Goal: Communication & Community: Answer question/provide support

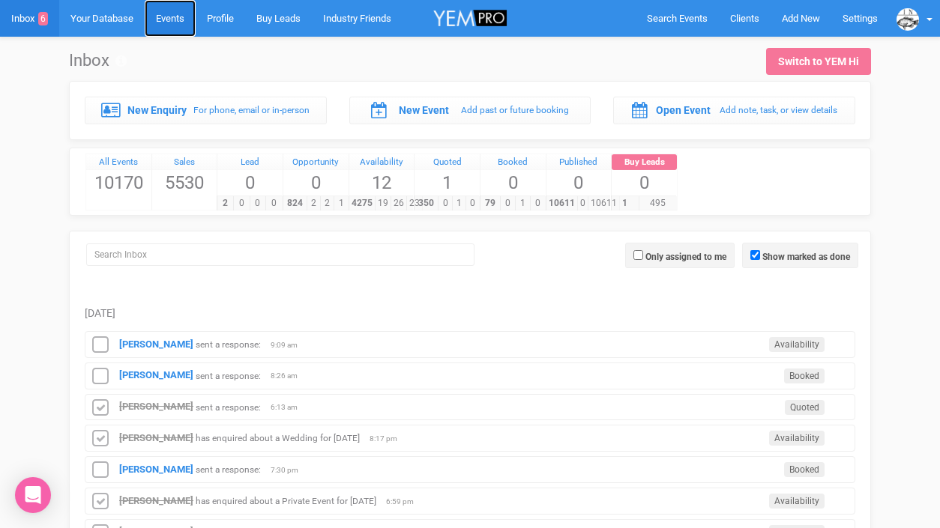
click at [178, 20] on link "Events" at bounding box center [170, 18] width 51 height 37
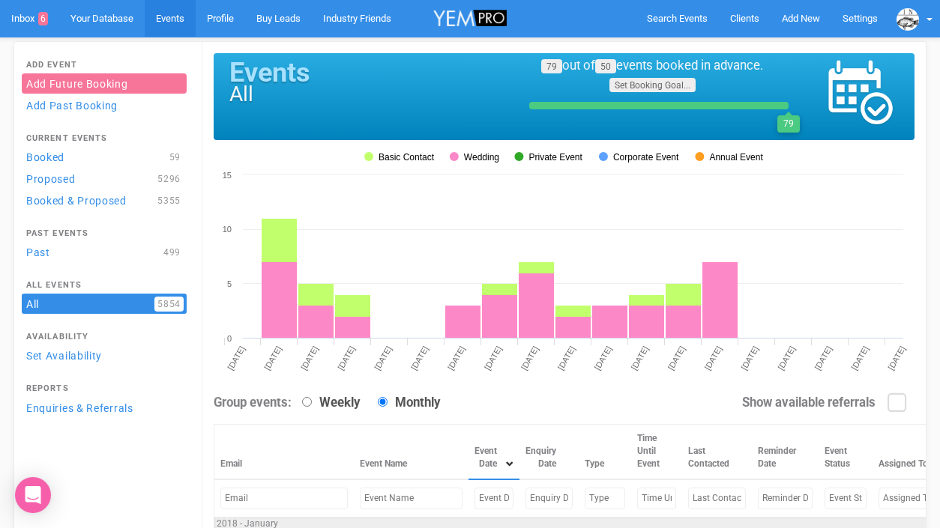
click at [474, 494] on input "text" at bounding box center [493, 499] width 39 height 22
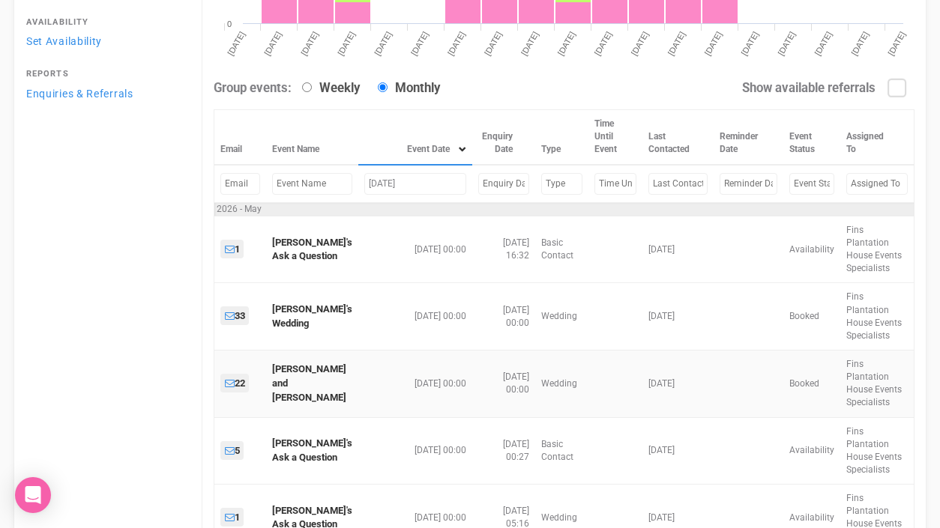
scroll to position [316, 0]
type input "[DATE]"
click at [307, 188] on input "text" at bounding box center [312, 183] width 80 height 22
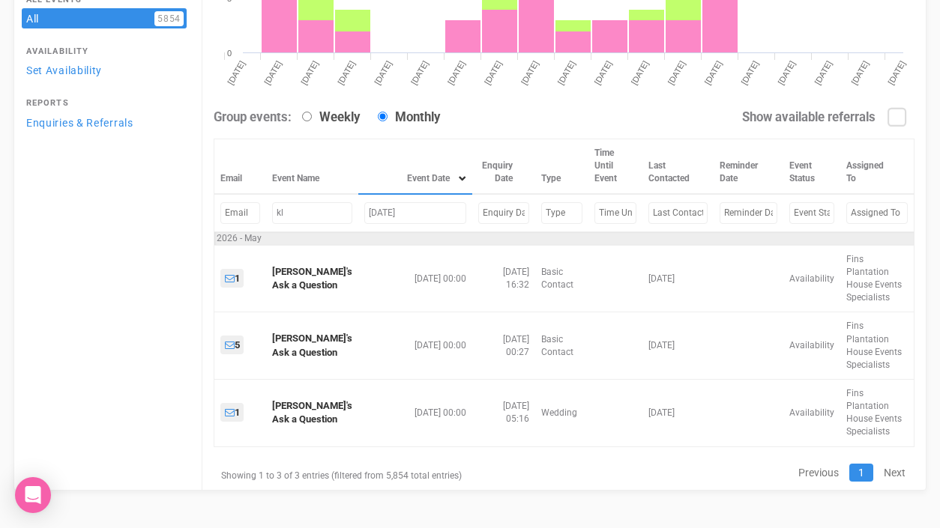
scroll to position [114, 0]
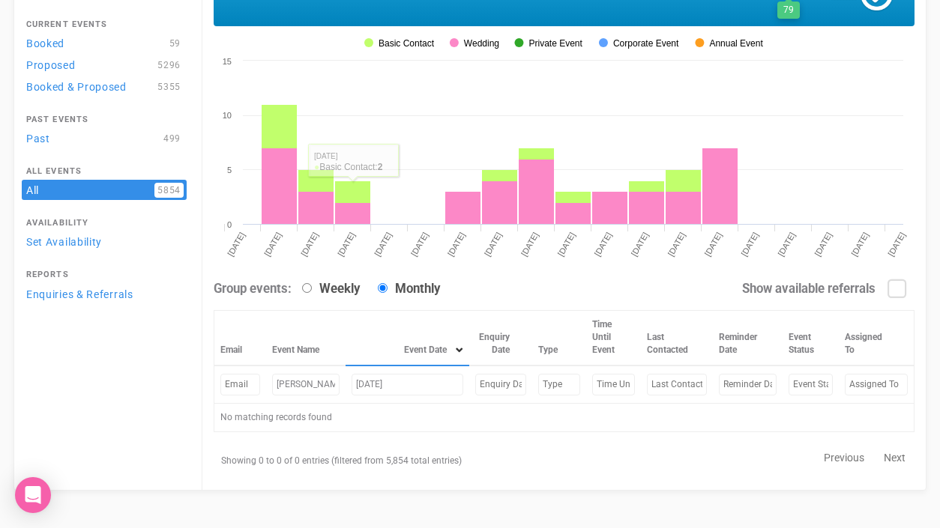
type input "[PERSON_NAME]"
drag, startPoint x: 414, startPoint y: 387, endPoint x: 329, endPoint y: 382, distance: 84.8
click at [329, 382] on tr "[PERSON_NAME] [DATE]" at bounding box center [564, 385] width 700 height 38
click at [307, 386] on input "[PERSON_NAME]" at bounding box center [305, 385] width 67 height 22
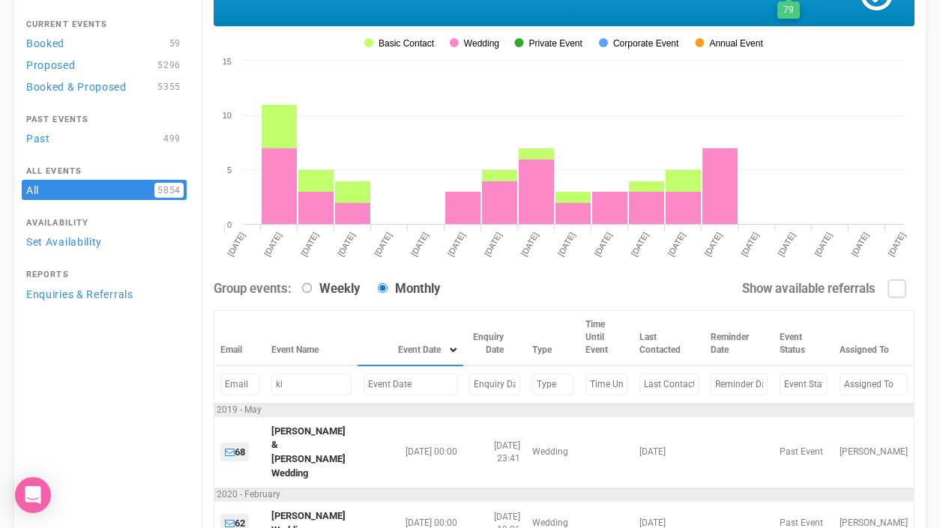
type input "k"
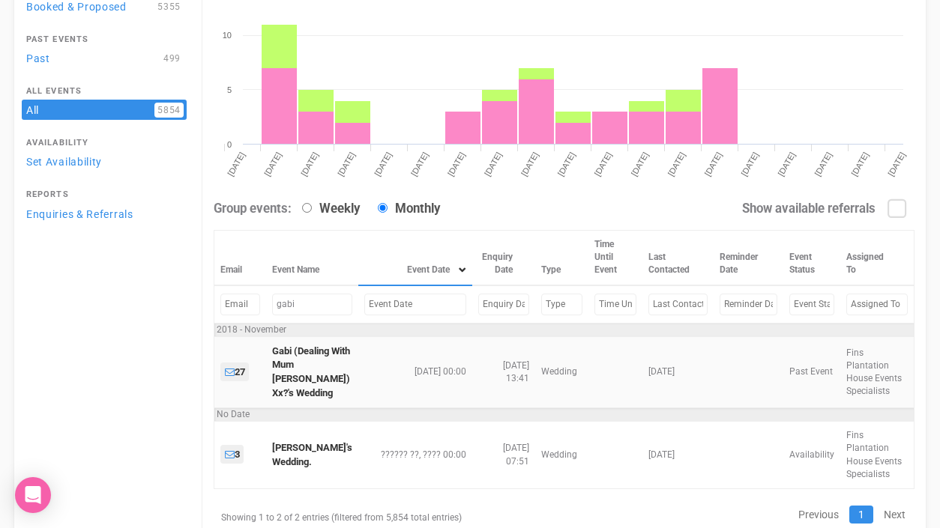
scroll to position [216, 0]
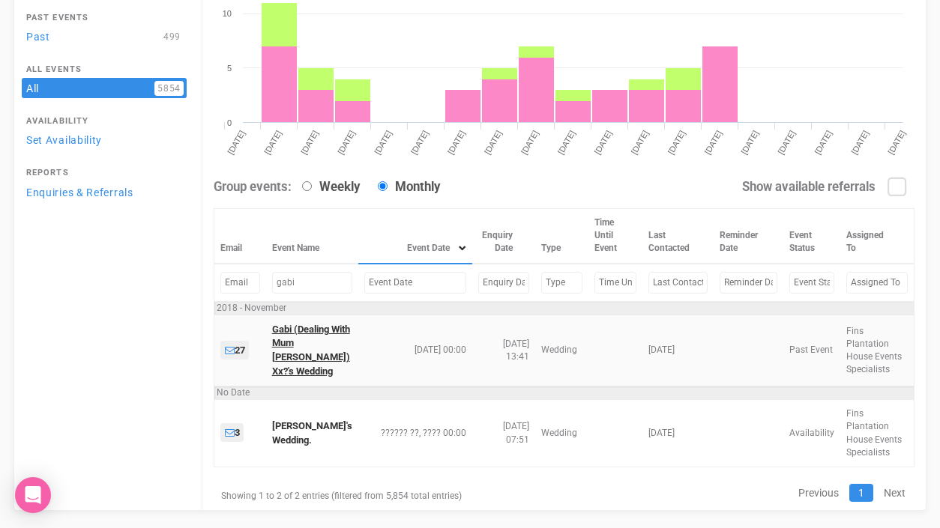
type input "gabi"
click at [293, 353] on link "Gabi (Dealing With Mum [PERSON_NAME]) Xx?'s Wedding" at bounding box center [311, 350] width 78 height 53
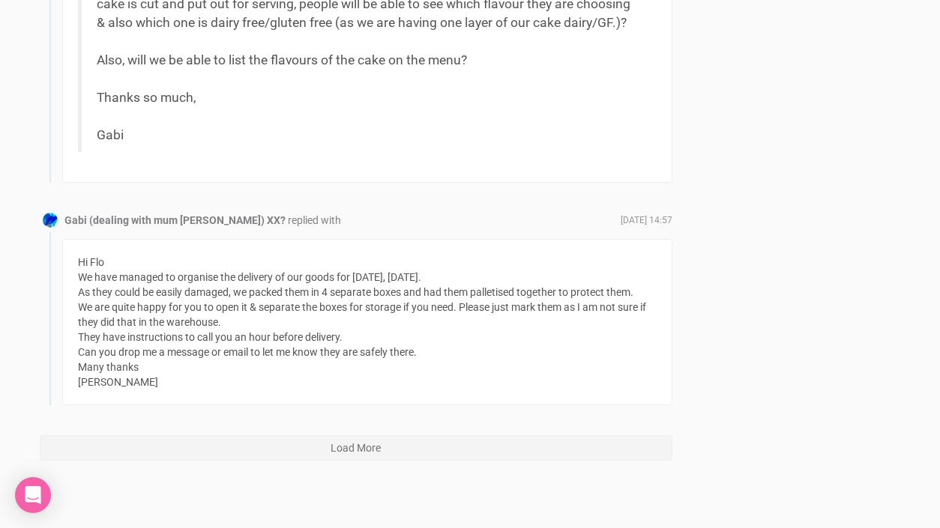
scroll to position [8676, 0]
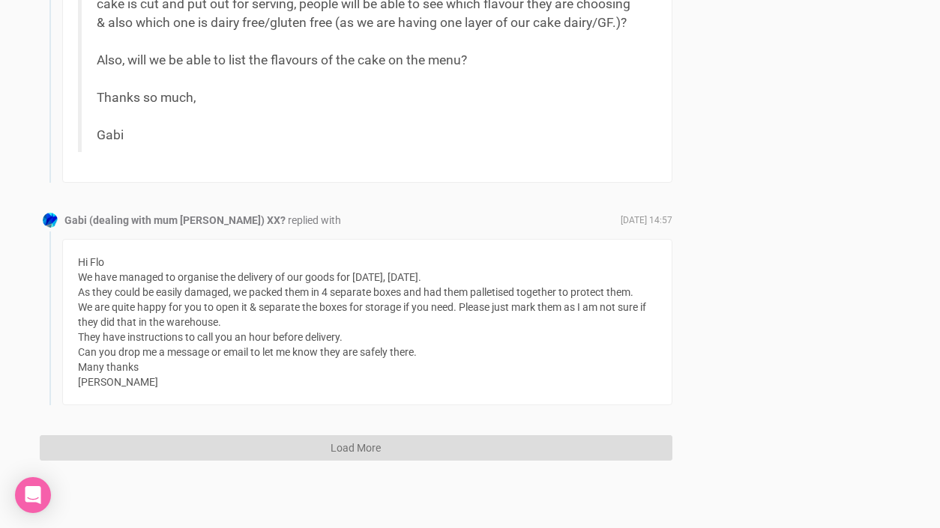
click at [387, 450] on button "Load More" at bounding box center [356, 447] width 633 height 25
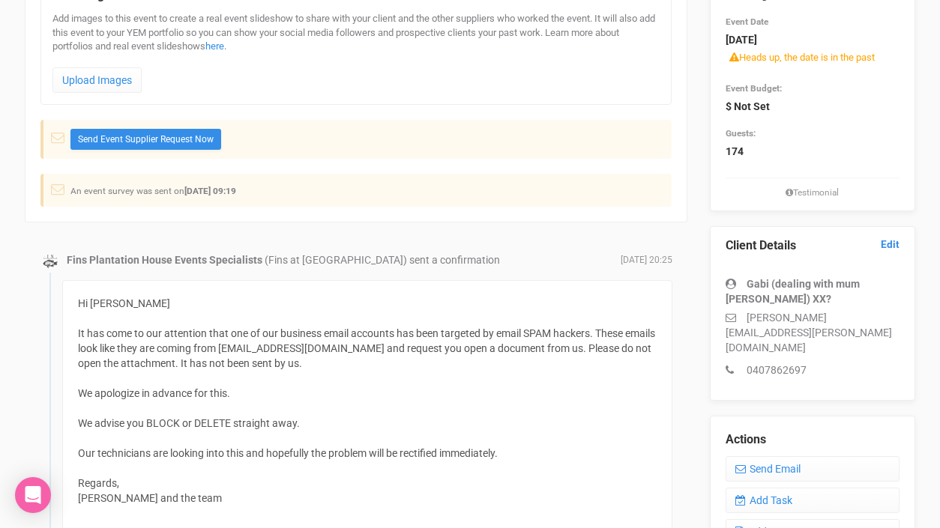
scroll to position [0, 0]
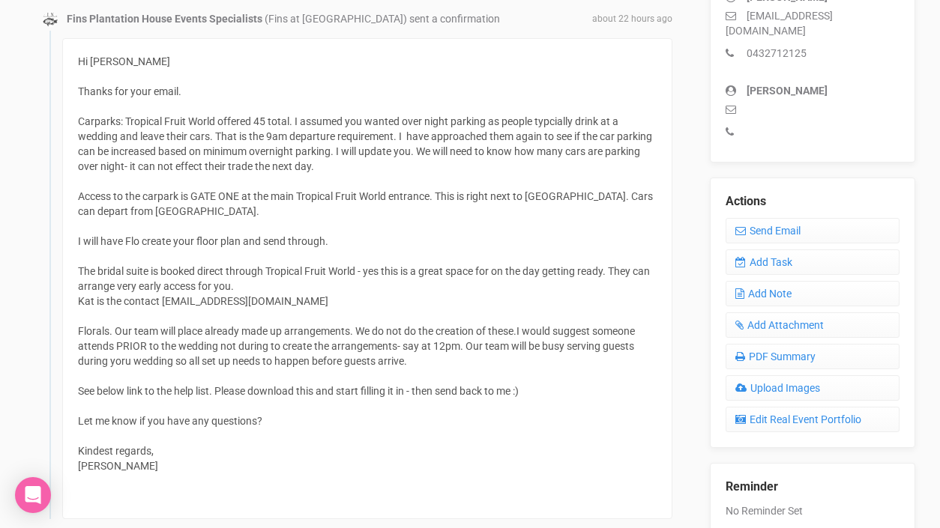
scroll to position [473, 0]
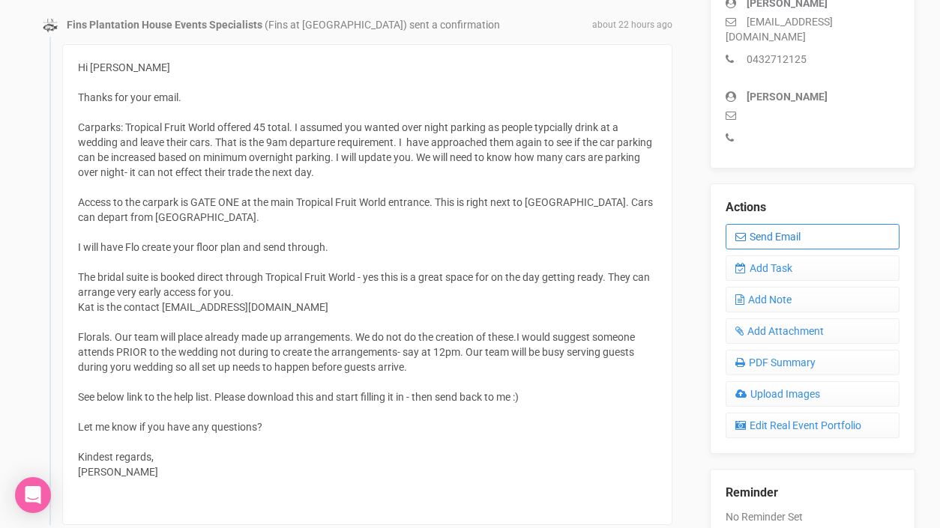
click at [764, 225] on link "Send Email" at bounding box center [812, 236] width 175 height 25
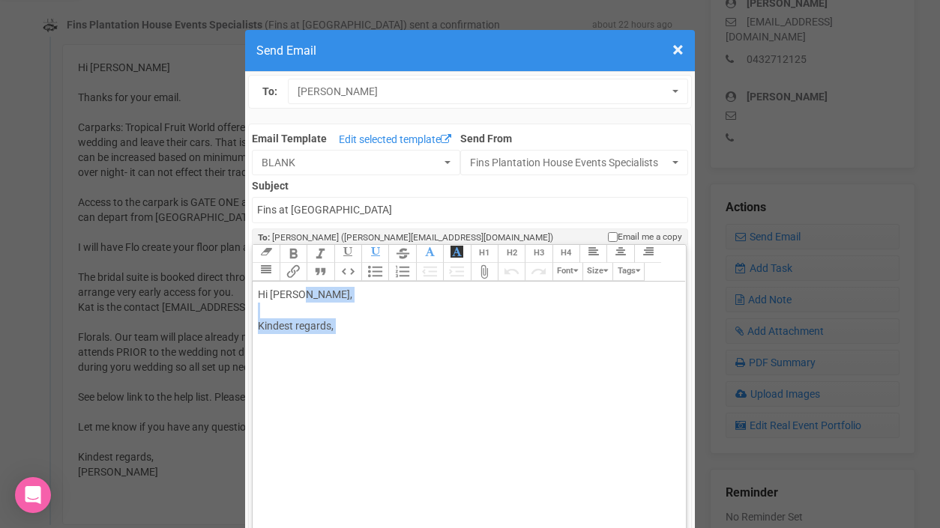
drag, startPoint x: 298, startPoint y: 294, endPoint x: 337, endPoint y: 336, distance: 58.3
click at [337, 336] on div "Hi Elisa Ting, Kindest regards," at bounding box center [466, 326] width 417 height 79
paste trix-editor "Hi Elisa,<br><br></div><div>I hope this email finds you well.<br><br></div><div…"
paste trix-editor "Hi Elisa,<br><br>I hope this email finds you well.<br><br>Please find attached …"
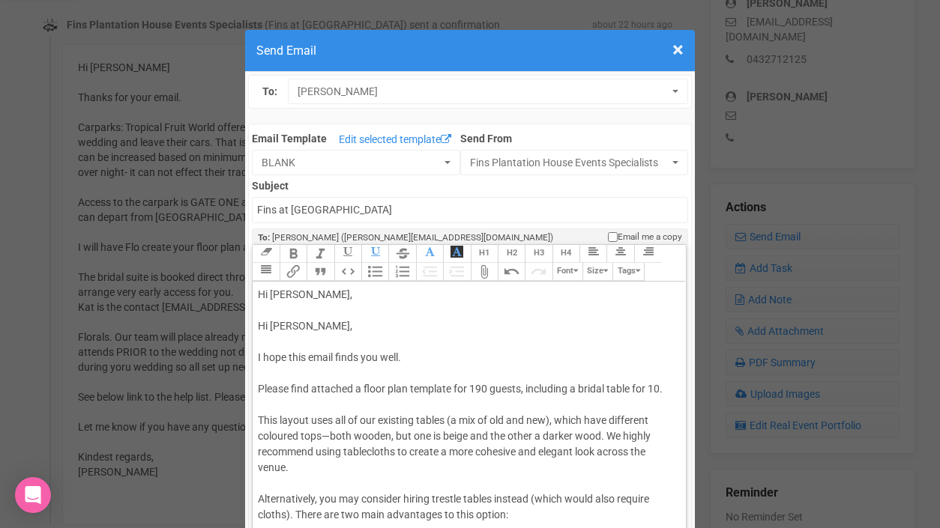
click at [255, 322] on trix-editor "Hi Elisa, Hi Elisa, I hope this email finds you well. Please find attached a fl…" at bounding box center [469, 440] width 432 height 317
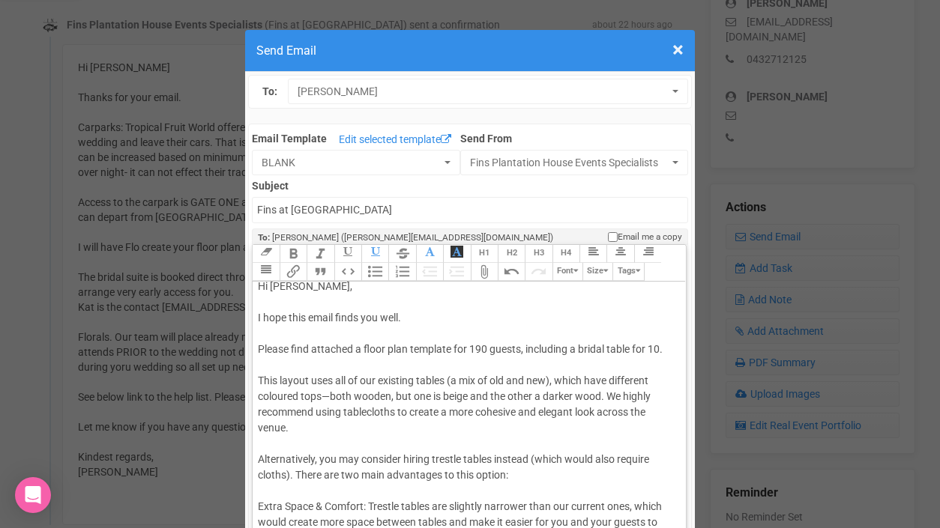
scroll to position [7, 0]
click at [330, 396] on div "Hi Elisa, I hope this email finds you well. Please find attached a floor plan t…" at bounding box center [466, 508] width 417 height 456
drag, startPoint x: 486, startPoint y: 396, endPoint x: 457, endPoint y: 395, distance: 28.5
click at [457, 395] on div "Hi Elisa, I hope this email finds you well. Please find attached a floor plan t…" at bounding box center [466, 508] width 417 height 456
click at [586, 397] on div "Hi Elisa, I hope this email finds you well. Please find attached a floor plan t…" at bounding box center [466, 508] width 417 height 456
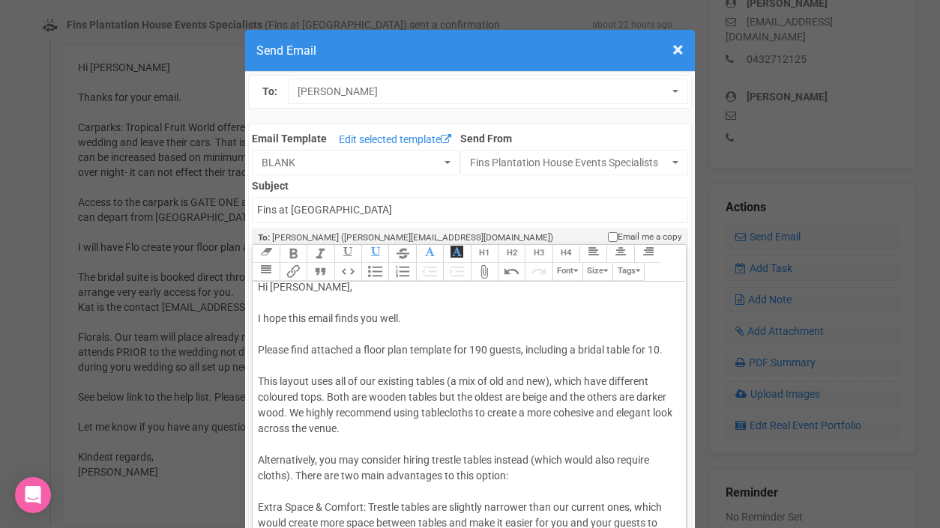
click at [558, 379] on div "Hi Elisa, I hope this email finds you well. Please find attached a floor plan t…" at bounding box center [466, 508] width 417 height 456
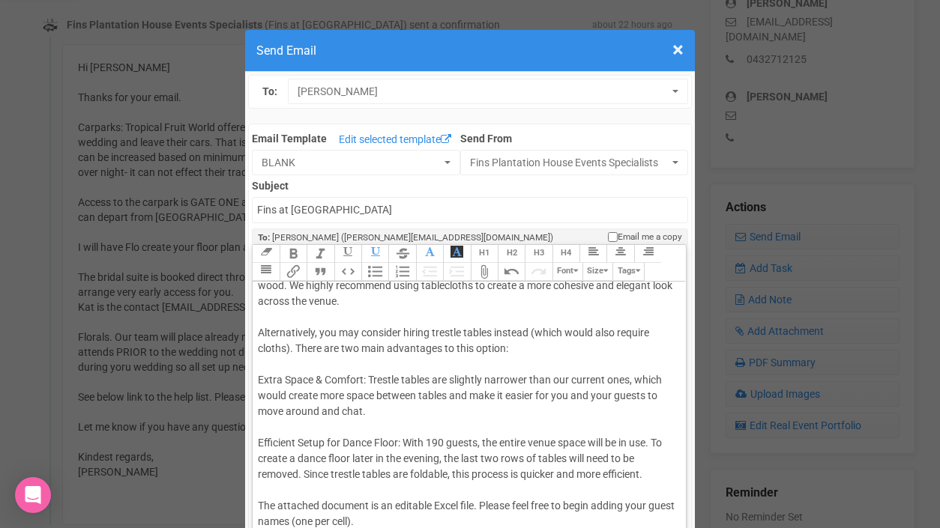
scroll to position [136, 0]
drag, startPoint x: 317, startPoint y: 330, endPoint x: 260, endPoint y: 327, distance: 57.1
click at [260, 327] on div "Hi Elisa, I hope this email finds you well. Please find attached a floor plan t…" at bounding box center [466, 379] width 417 height 456
drag, startPoint x: 258, startPoint y: 378, endPoint x: 366, endPoint y: 376, distance: 107.9
click at [366, 376] on div "Hi Elisa, I hope this email finds you well. Please find attached a floor plan t…" at bounding box center [466, 379] width 417 height 456
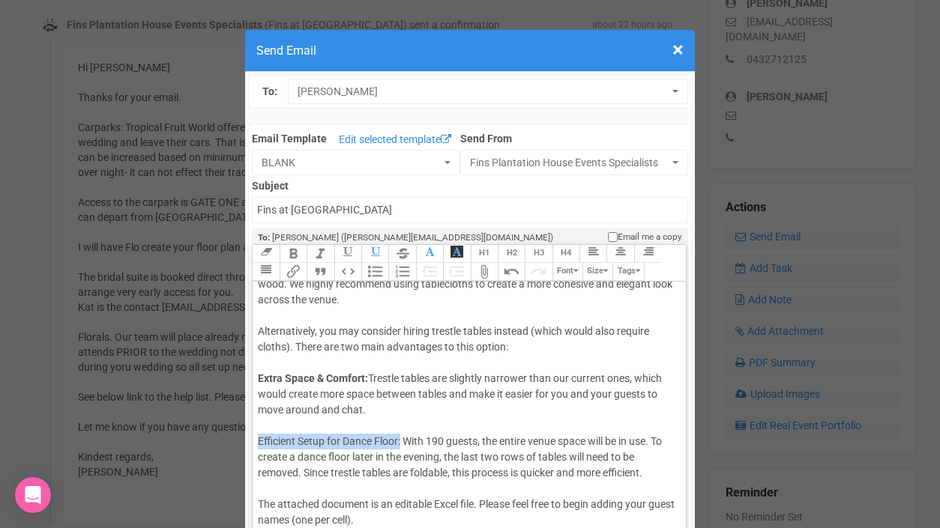
drag, startPoint x: 258, startPoint y: 441, endPoint x: 403, endPoint y: 435, distance: 145.5
click at [403, 435] on div "Hi Elisa, I hope this email finds you well. Please find attached a floor plan t…" at bounding box center [466, 379] width 417 height 456
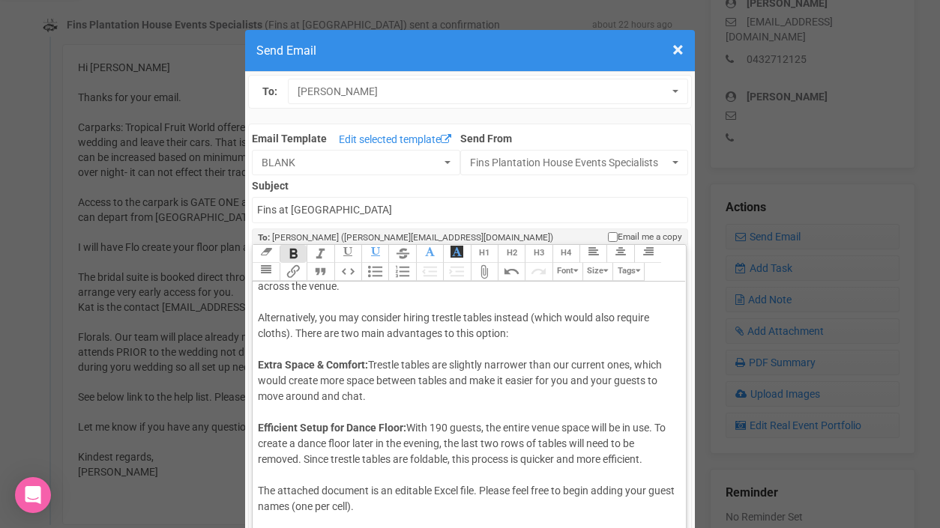
scroll to position [149, 0]
click at [634, 427] on div "Hi Elisa, I hope this email finds you well. Please find attached a floor plan t…" at bounding box center [466, 366] width 417 height 456
drag, startPoint x: 486, startPoint y: 348, endPoint x: 455, endPoint y: 348, distance: 30.7
click at [455, 348] on div "Hi Elisa, I hope this email finds you well. Please find attached a floor plan t…" at bounding box center [466, 365] width 417 height 456
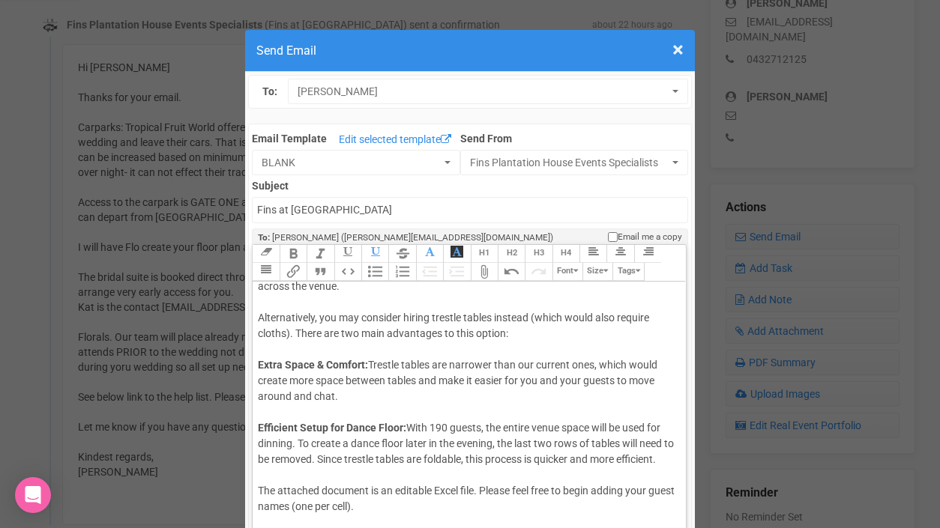
click at [600, 349] on div "Hi Elisa, I hope this email finds you well. Please find attached a floor plan t…" at bounding box center [466, 365] width 417 height 456
click at [333, 379] on div "Hi Elisa, I hope this email finds you well. Please find attached a floor plan t…" at bounding box center [466, 365] width 417 height 456
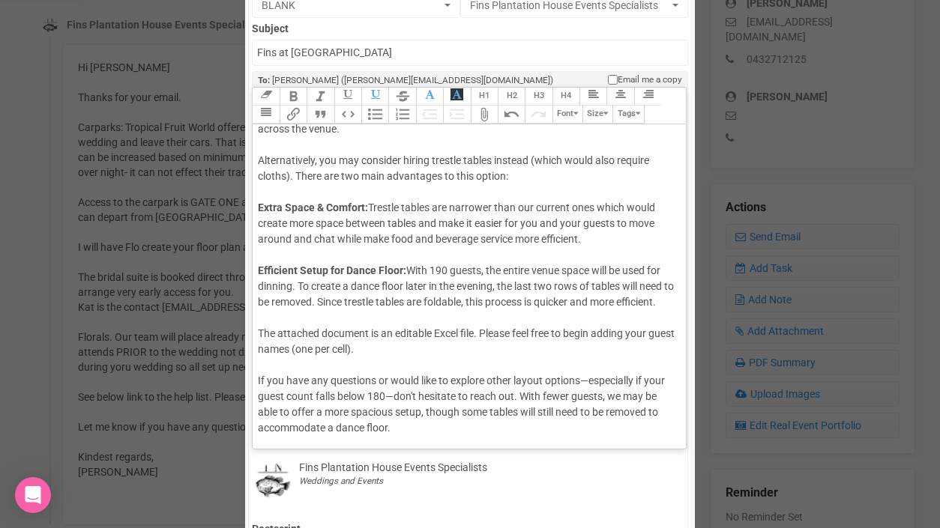
scroll to position [160, 0]
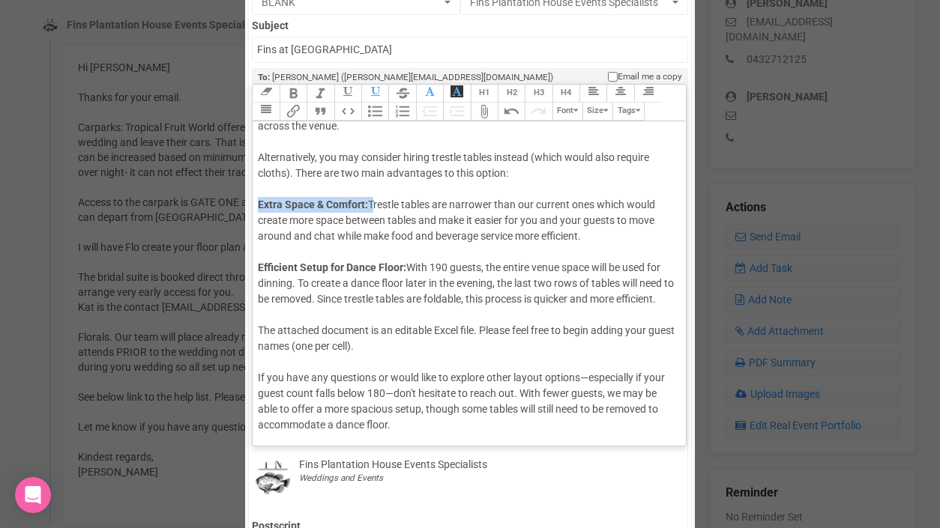
drag, startPoint x: 259, startPoint y: 190, endPoint x: 369, endPoint y: 190, distance: 110.9
click at [369, 190] on div "Hi Elisa, I hope this email finds you well. Please find attached a floor plan t…" at bounding box center [466, 205] width 417 height 456
drag, startPoint x: 257, startPoint y: 250, endPoint x: 407, endPoint y: 247, distance: 149.9
click at [407, 247] on trix-editor "Hi Elisa, I hope this email finds you well. Please find attached a floor plan t…" at bounding box center [469, 279] width 432 height 317
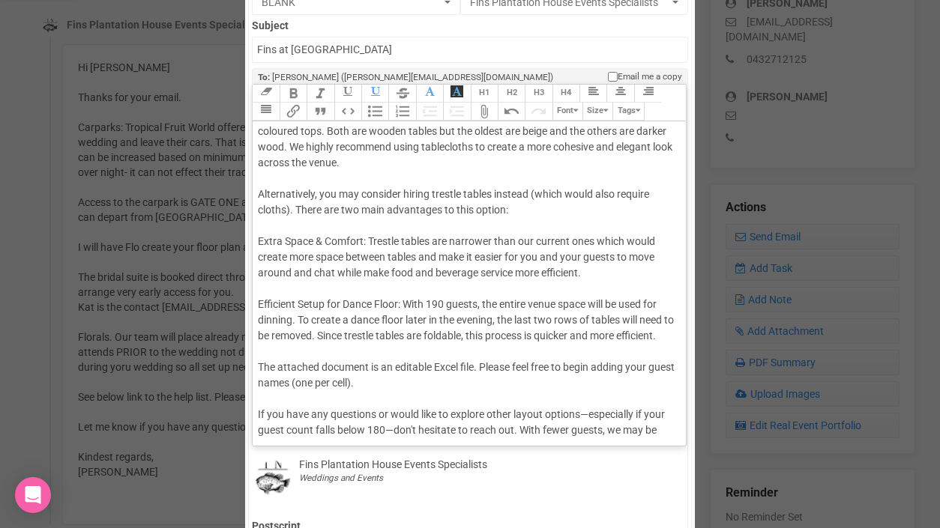
scroll to position [88, 0]
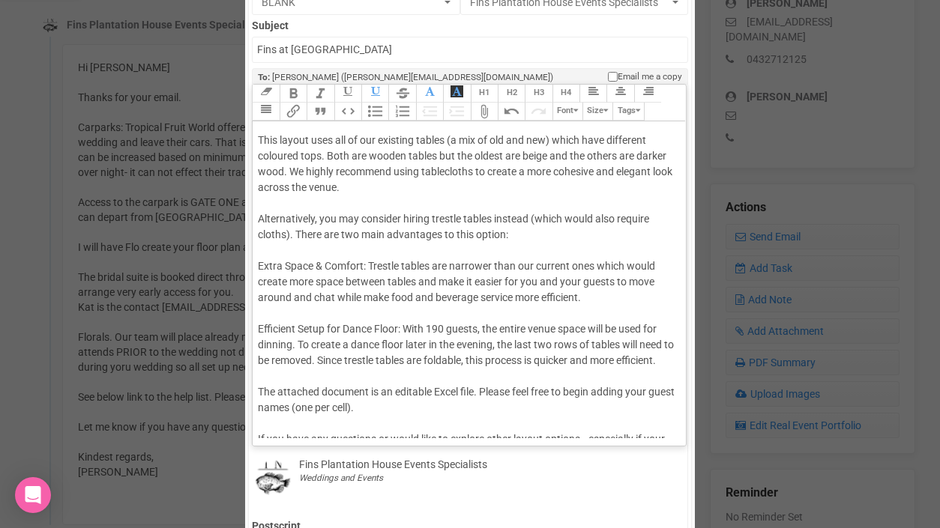
click at [363, 220] on div "Hi Elisa, I hope this email finds you well. Please find attached a floor plan t…" at bounding box center [466, 266] width 417 height 456
drag, startPoint x: 555, startPoint y: 221, endPoint x: 290, endPoint y: 233, distance: 264.8
click at [290, 233] on div "Hi Elisa, I hope this email finds you well. Please find attached a floor plan t…" at bounding box center [466, 266] width 417 height 456
click at [257, 267] on trix-editor "Hi Elisa, I hope this email finds you well. Please find attached a floor plan t…" at bounding box center [469, 279] width 432 height 317
click at [256, 326] on trix-editor "Hi Elisa, I hope this email finds you well. Please find attached a floor plan t…" at bounding box center [469, 279] width 432 height 317
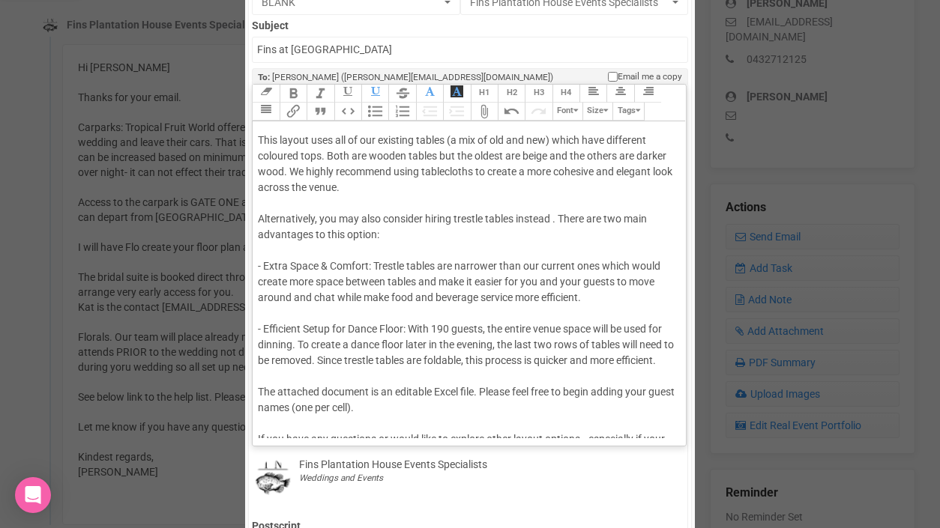
click at [306, 380] on div "Hi Elisa, I hope this email finds you well. Please find attached a floor plan t…" at bounding box center [466, 266] width 417 height 456
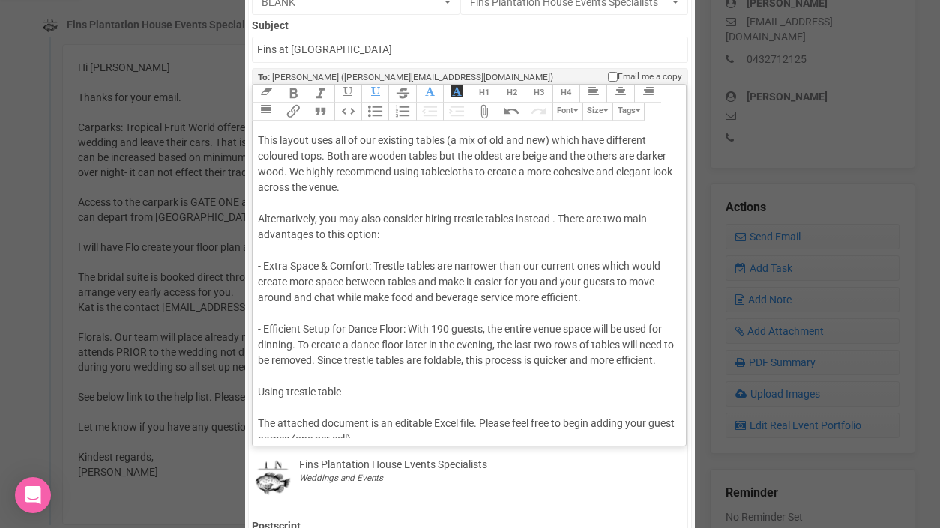
paste trix-editor "<span style="background-color: rgb(255, 255, 255); font-family: Roboto, Helveti…"
click at [377, 398] on span "(which would also require cloths)" at bounding box center [417, 392] width 153 height 12
click at [468, 408] on div "Hi Elisa, I hope this email finds you well. Please find attached a floor plan t…" at bounding box center [466, 282] width 417 height 488
drag, startPoint x: 286, startPoint y: 408, endPoint x: 253, endPoint y: 408, distance: 33.7
click at [253, 408] on trix-editor "Hi Elisa, I hope this email finds you well. Please find attached a floor plan t…" at bounding box center [469, 279] width 432 height 317
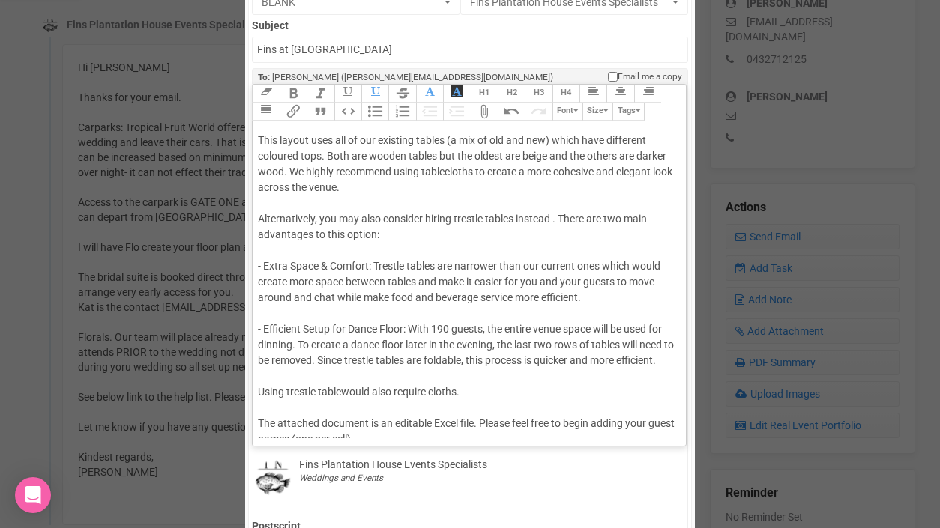
click at [431, 398] on span "would also require cloths." at bounding box center [400, 392] width 118 height 12
click at [290, 408] on div "Hi Elisa, I hope this email finds you well. Please find attached a floor plan t…" at bounding box center [466, 282] width 417 height 488
click at [298, 398] on em "* Trestle table" at bounding box center [289, 392] width 63 height 12
click at [321, 398] on em "* Trestle table" at bounding box center [289, 392] width 63 height 12
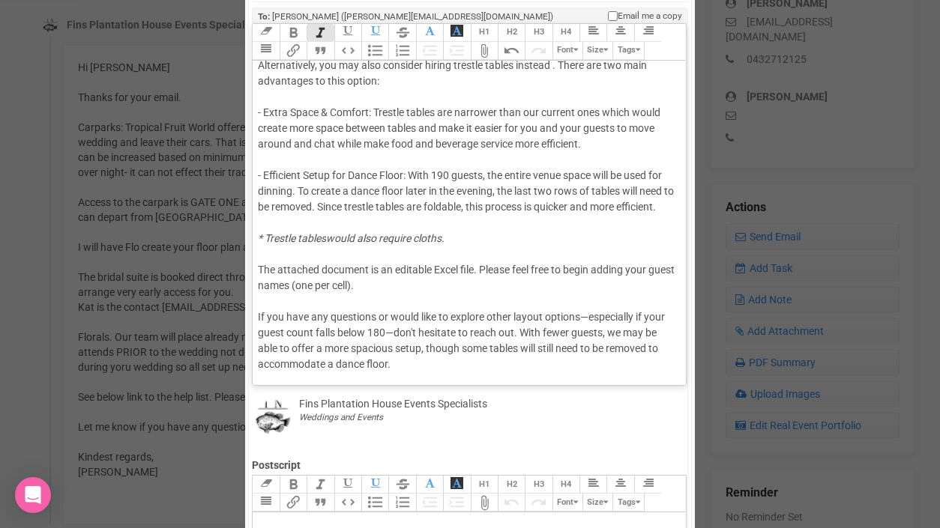
scroll to position [224, 0]
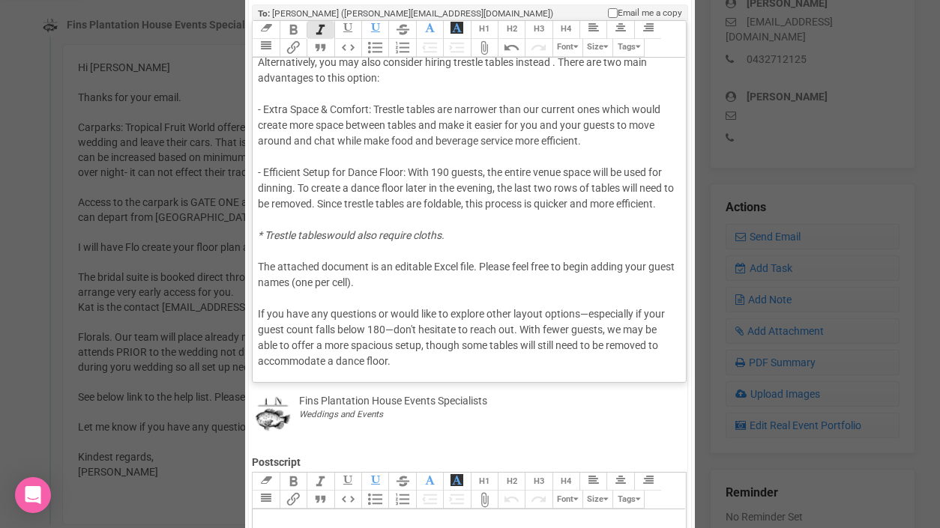
click at [588, 314] on div "Hi Elisa, I hope this email finds you well. Please find attached a floor plan t…" at bounding box center [466, 126] width 417 height 488
click at [387, 328] on div "Hi Elisa, I hope this email finds you well. Please find attached a floor plan t…" at bounding box center [466, 126] width 417 height 488
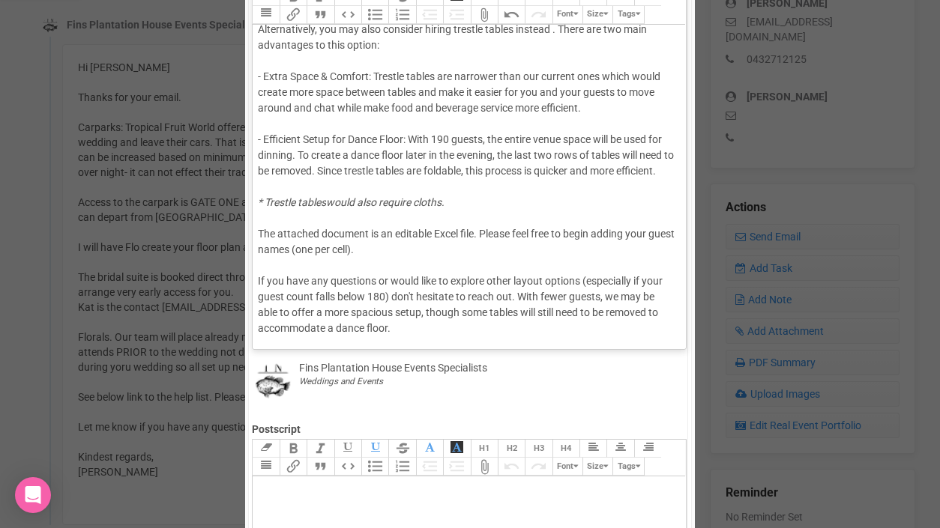
scroll to position [265, 0]
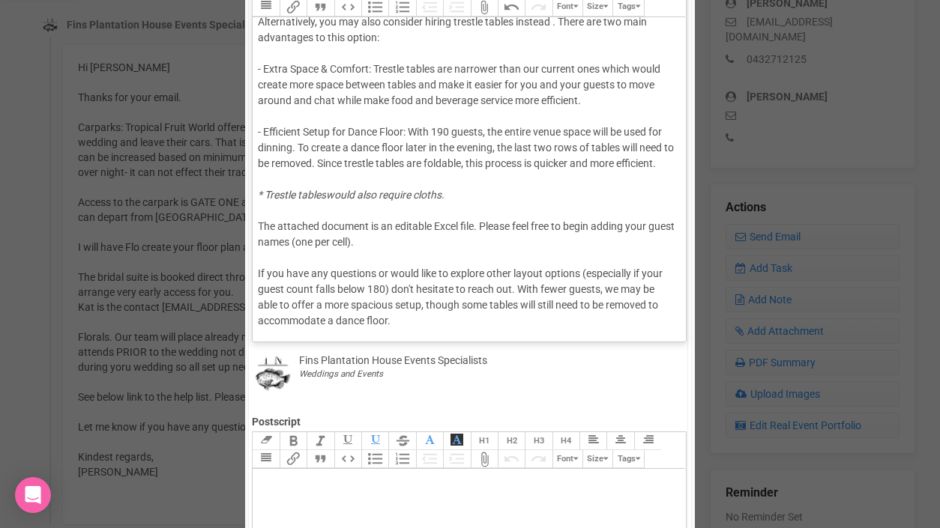
click at [444, 321] on div "Hi Elisa, I hope this email finds you well. Please find attached a floor plan t…" at bounding box center [466, 85] width 417 height 488
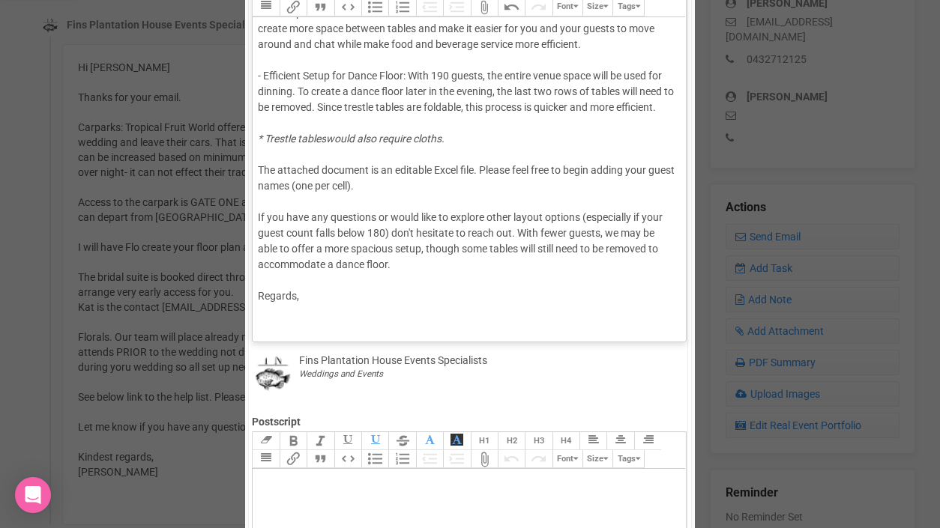
scroll to position [253, 0]
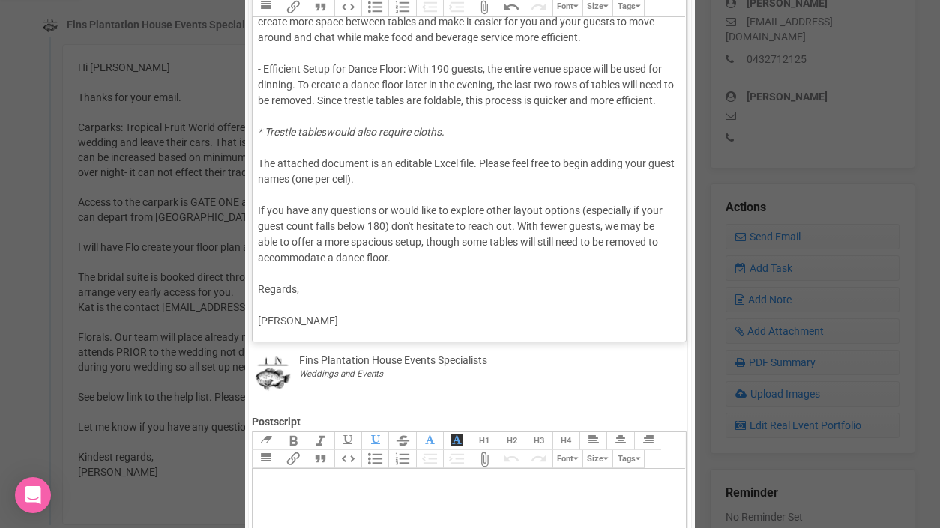
type trix-editor "<div>Hi Elisa,<br><br>I hope this email finds you well.<br><br>Please find atta…"
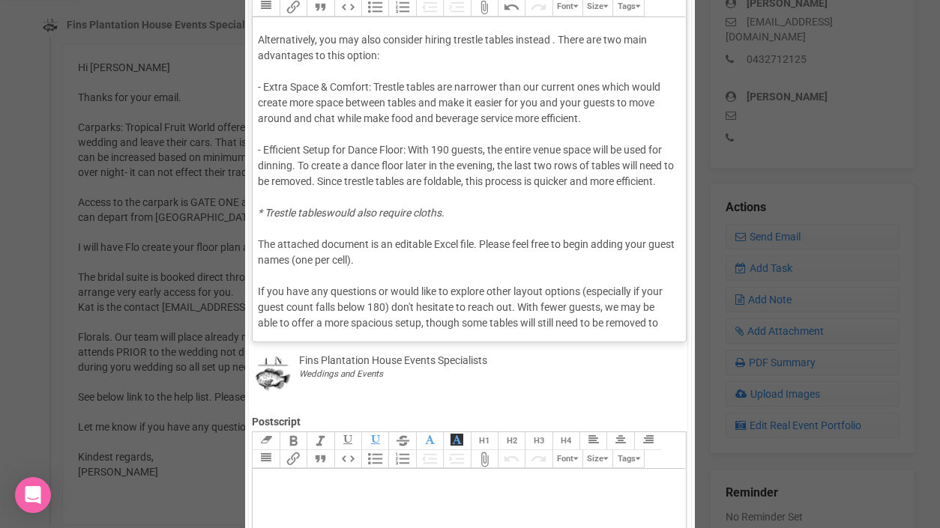
scroll to position [142, 0]
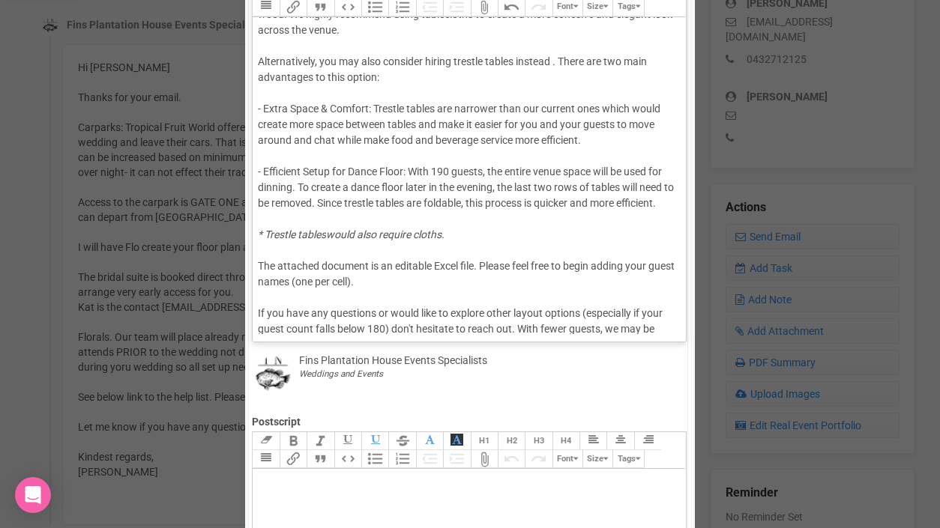
click at [270, 316] on div "Hi Elisa, I hope this email finds you well. Please find attached a floor plan t…" at bounding box center [466, 156] width 417 height 551
click at [486, 6] on button "Attach Files" at bounding box center [484, 8] width 27 height 18
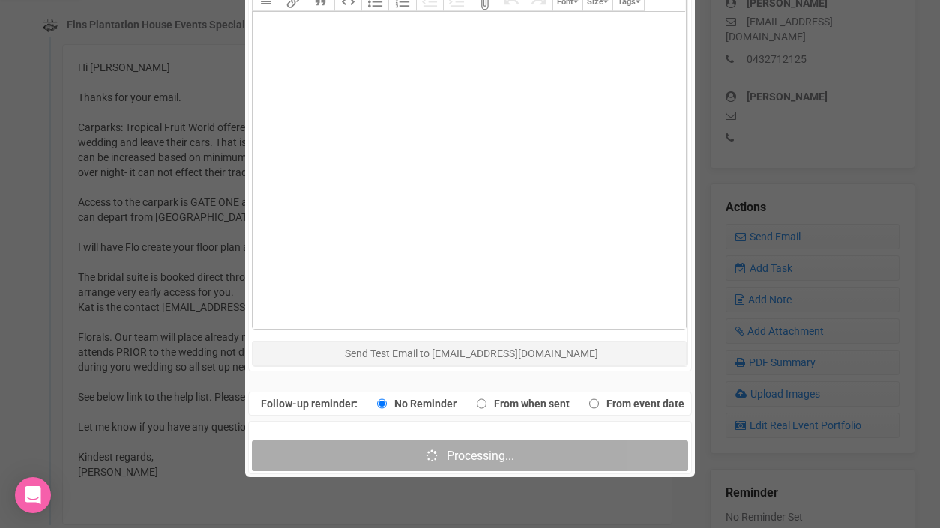
scroll to position [724, 0]
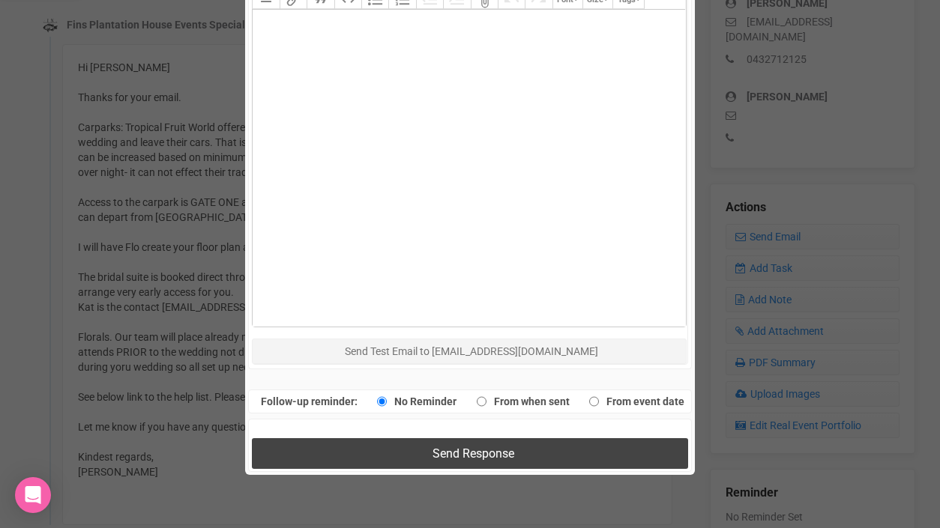
click at [486, 456] on span "Send Response" at bounding box center [473, 454] width 82 height 14
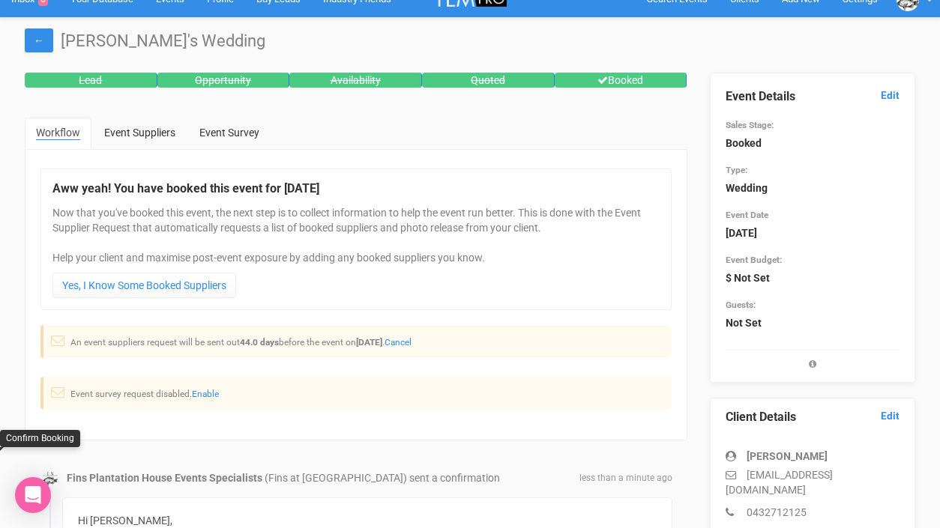
scroll to position [30, 0]
